Goal: Complete application form

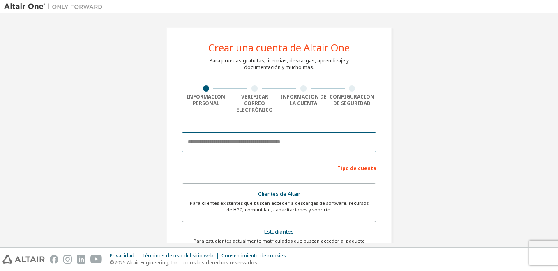
click at [196, 136] on input "email" at bounding box center [279, 142] width 195 height 20
paste input "**********"
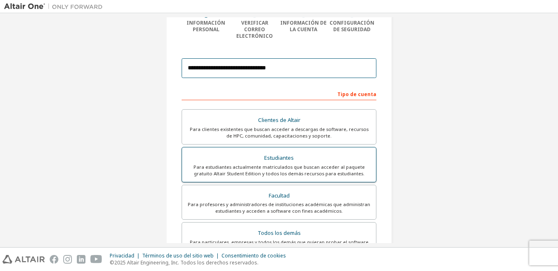
scroll to position [123, 0]
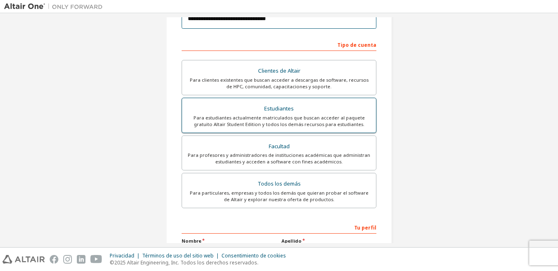
type input "**********"
click at [273, 103] on div "Estudiantes" at bounding box center [279, 109] width 184 height 12
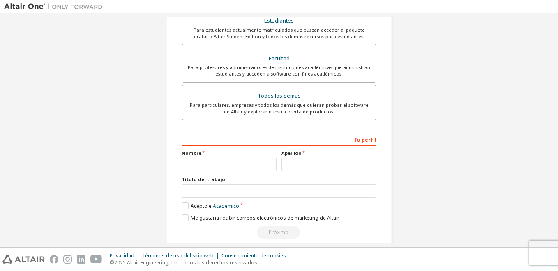
scroll to position [216, 0]
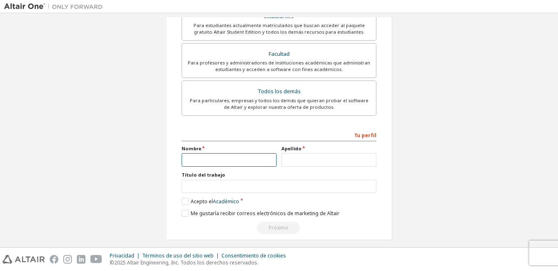
click at [200, 153] on input "text" at bounding box center [229, 160] width 95 height 14
type input "******"
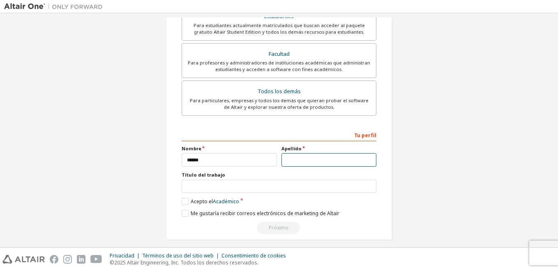
click at [305, 154] on input "text" at bounding box center [329, 160] width 95 height 14
type input "*****"
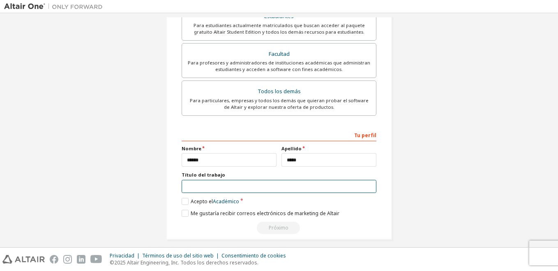
click at [247, 180] on input "text" at bounding box center [279, 187] width 195 height 14
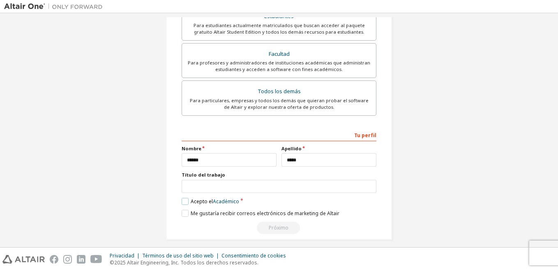
click at [183, 198] on label "Acepto el Académico" at bounding box center [211, 201] width 58 height 7
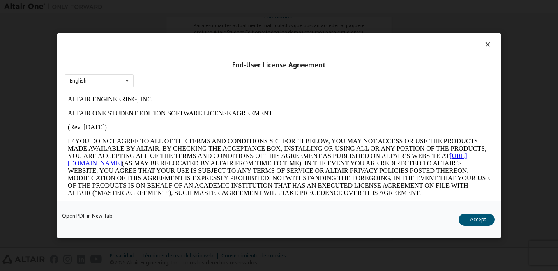
scroll to position [0, 0]
click at [127, 79] on icon at bounding box center [127, 80] width 10 height 13
click at [127, 81] on icon at bounding box center [127, 80] width 10 height 13
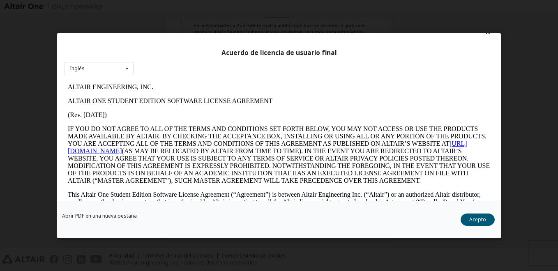
scroll to position [23, 0]
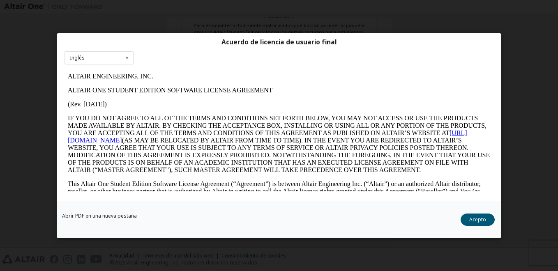
click at [478, 219] on button "Acepto" at bounding box center [478, 220] width 34 height 12
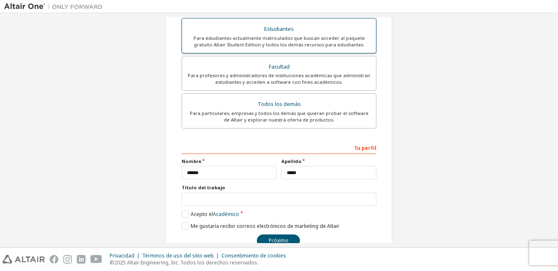
scroll to position [216, 0]
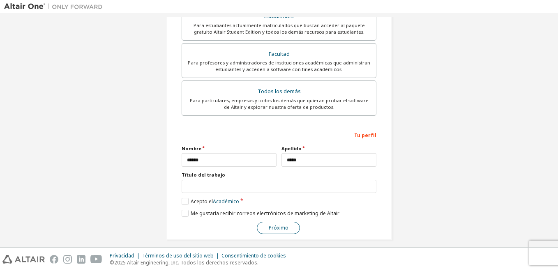
click at [287, 222] on button "Próximo" at bounding box center [278, 228] width 43 height 12
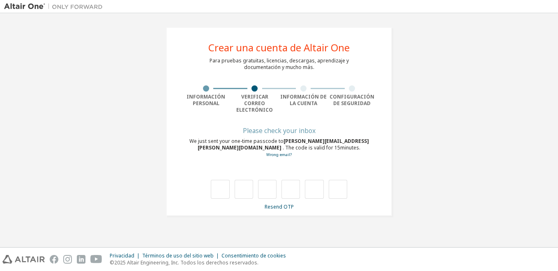
scroll to position [0, 0]
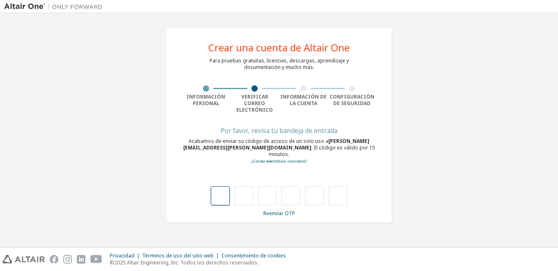
click at [222, 187] on input "text" at bounding box center [220, 196] width 18 height 19
type input "*"
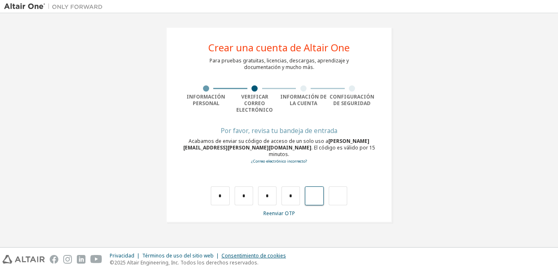
type input "*"
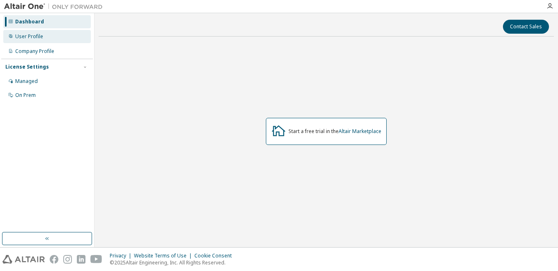
click at [28, 34] on div "User Profile" at bounding box center [29, 36] width 28 height 7
